Goal: Check status: Check status

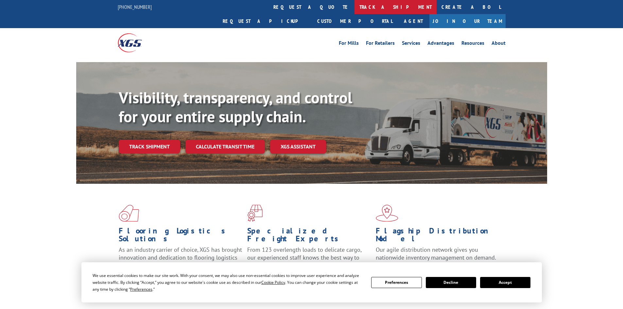
click at [355, 8] on link "track a shipment" at bounding box center [396, 7] width 82 height 14
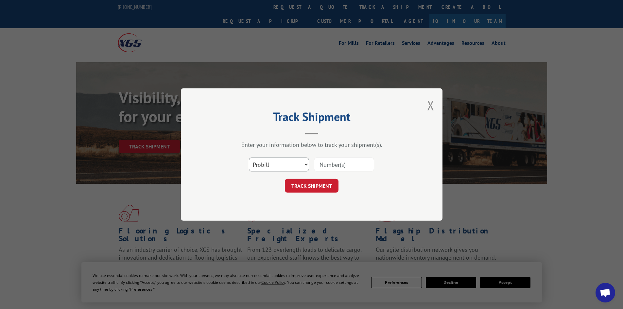
drag, startPoint x: 263, startPoint y: 169, endPoint x: 267, endPoint y: 151, distance: 18.0
click at [264, 164] on select "Select category... Probill BOL PO" at bounding box center [279, 165] width 60 height 14
select select "bol"
click at [249, 158] on select "Select category... Probill BOL PO" at bounding box center [279, 165] width 60 height 14
click at [333, 167] on input at bounding box center [344, 165] width 60 height 14
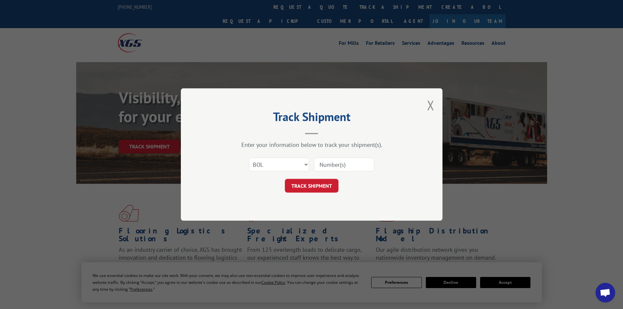
paste input "5298386"
type input "5298386"
click at [323, 184] on button "TRACK SHIPMENT" at bounding box center [312, 186] width 54 height 14
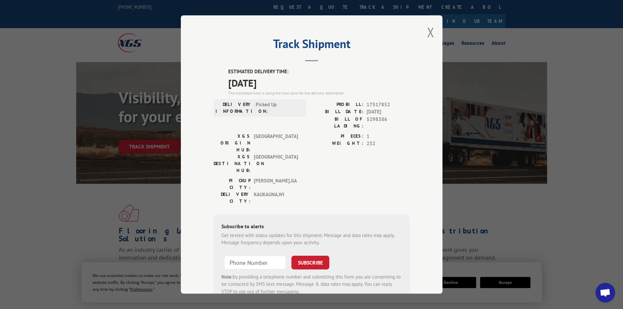
drag, startPoint x: 427, startPoint y: 33, endPoint x: 368, endPoint y: 43, distance: 60.4
click at [427, 33] on button "Close modal" at bounding box center [430, 32] width 7 height 17
